Goal: Navigation & Orientation: Find specific page/section

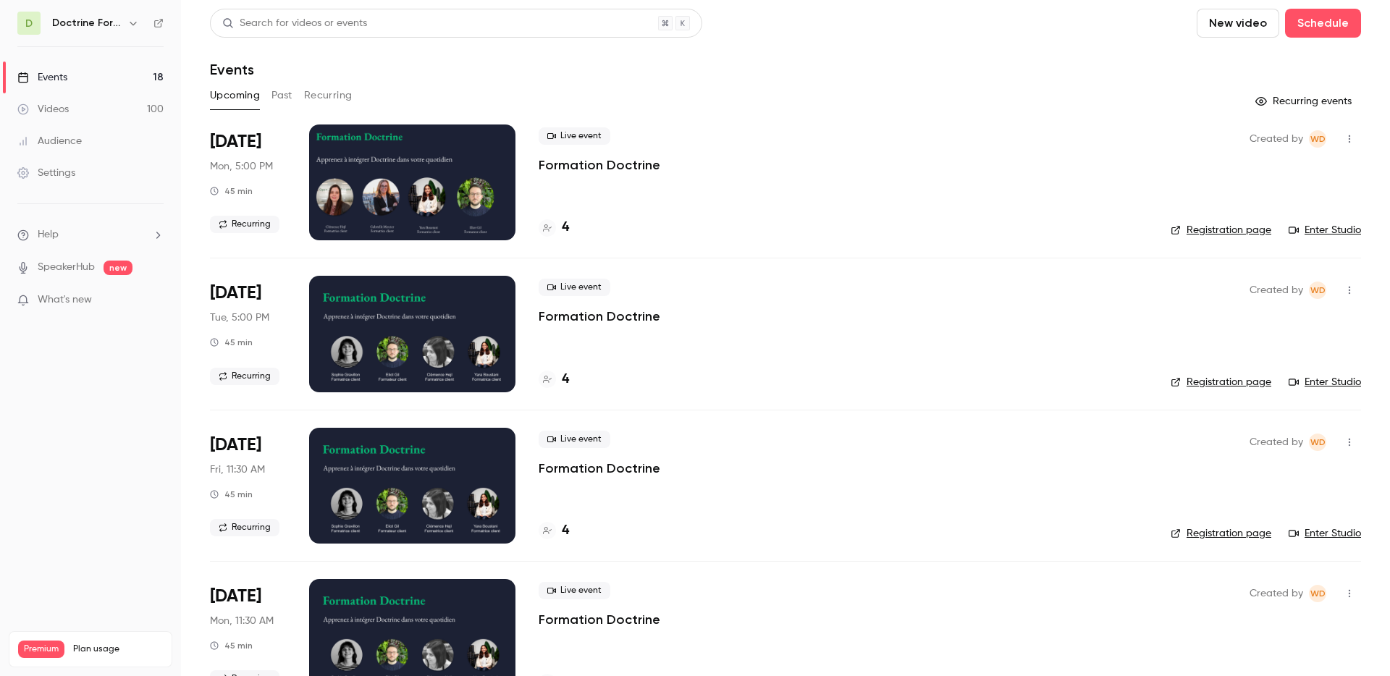
click at [114, 21] on h6 "Doctrine Formation Avocats" at bounding box center [86, 23] width 69 height 14
click at [130, 22] on icon "button" at bounding box center [133, 24] width 7 height 4
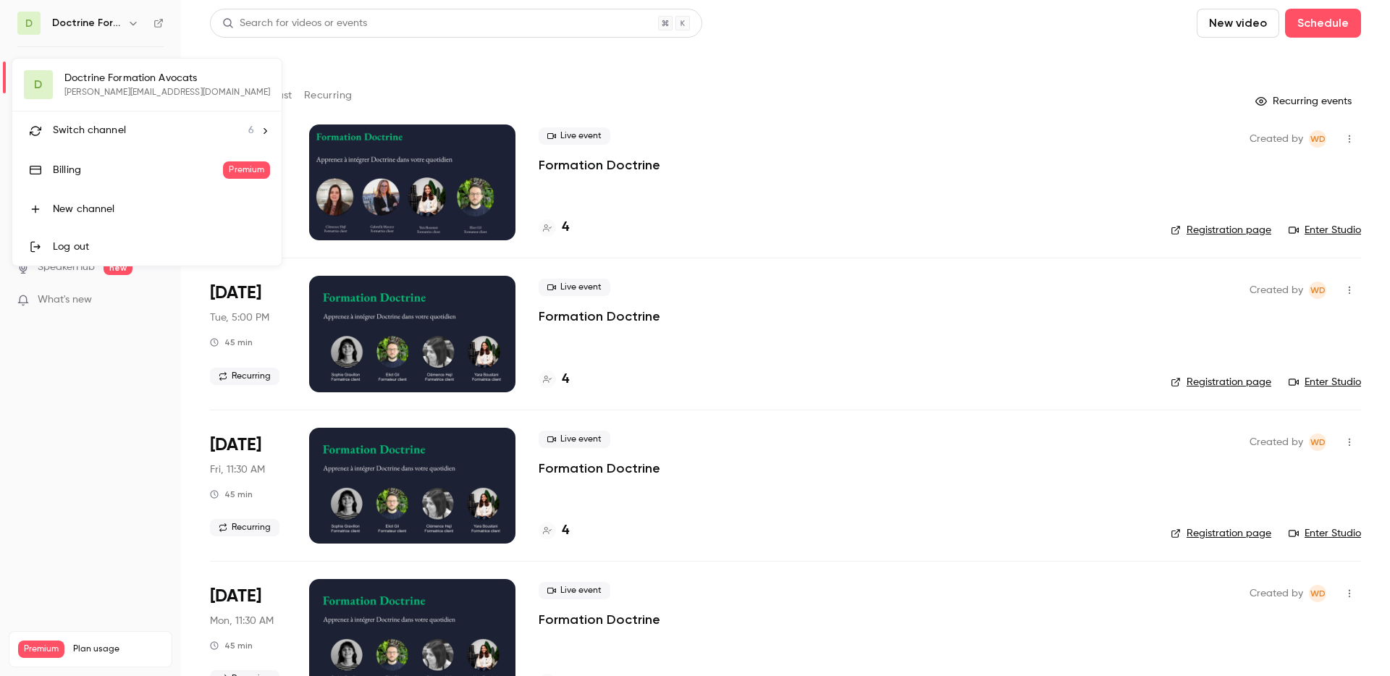
click at [591, 68] on div at bounding box center [695, 338] width 1390 height 676
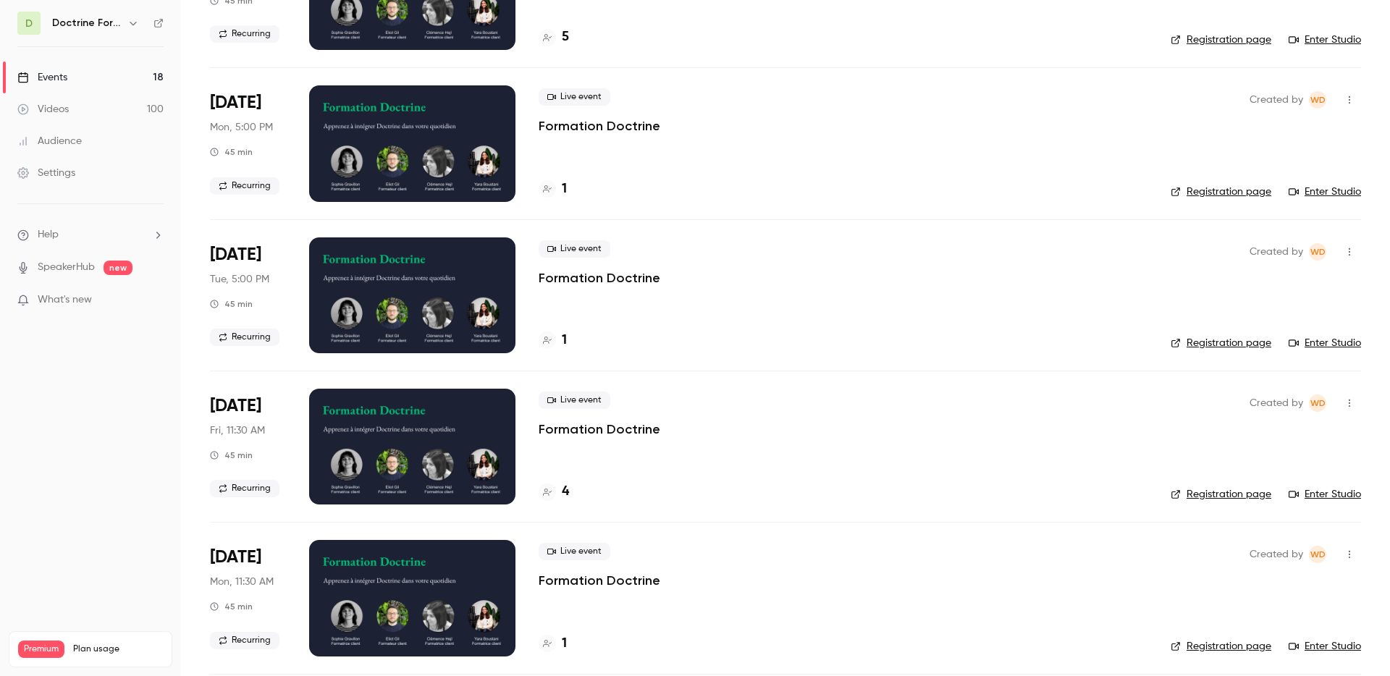
scroll to position [646, 0]
